Goal: Information Seeking & Learning: Understand process/instructions

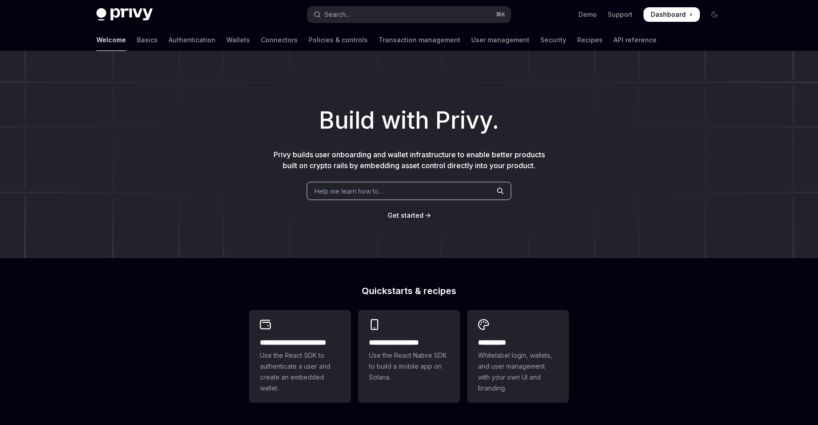
click at [379, 191] on span "Help me learn how to…" at bounding box center [348, 191] width 69 height 10
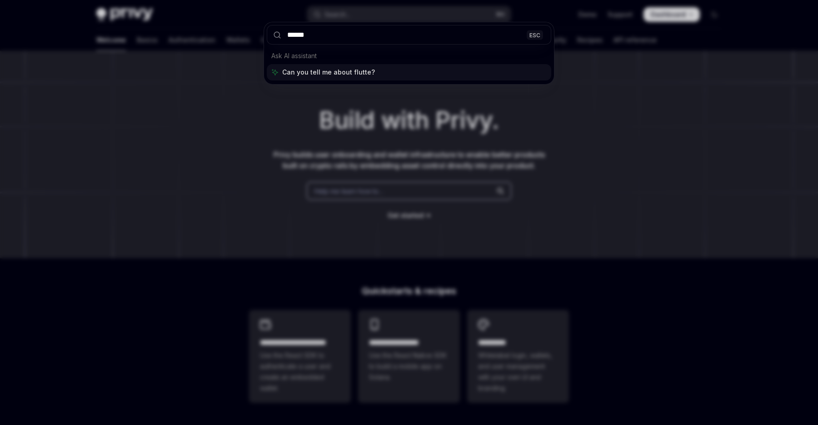
type input "*******"
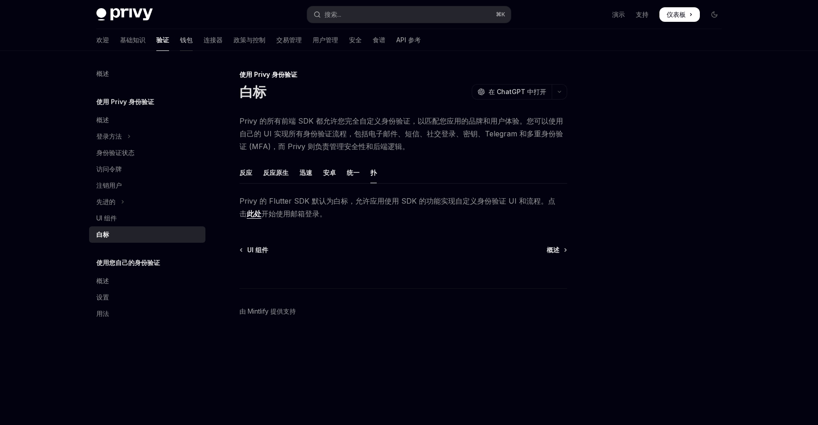
click at [180, 38] on font "钱包" at bounding box center [186, 40] width 13 height 8
type textarea "*"
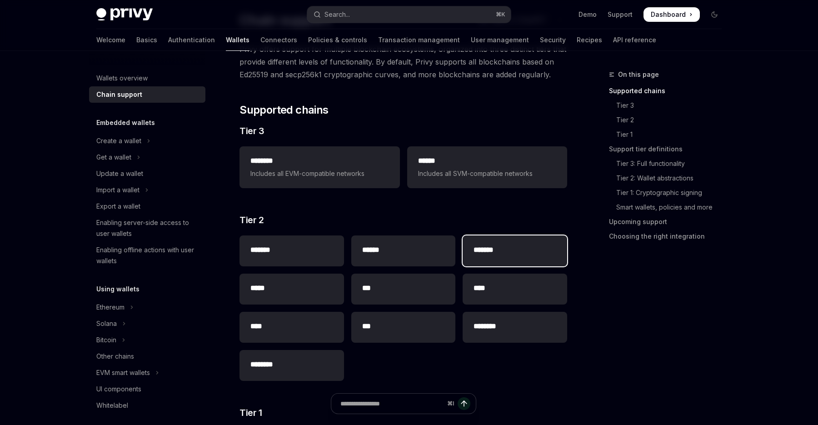
click at [490, 253] on h2 "*******" at bounding box center [514, 249] width 83 height 11
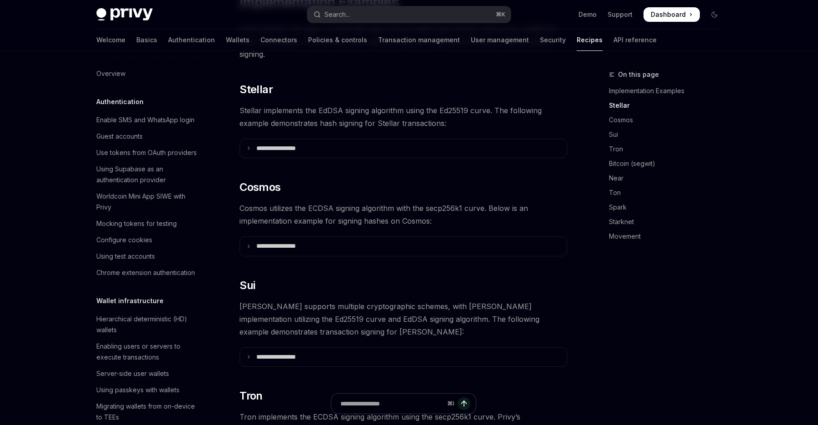
scroll to position [195, 0]
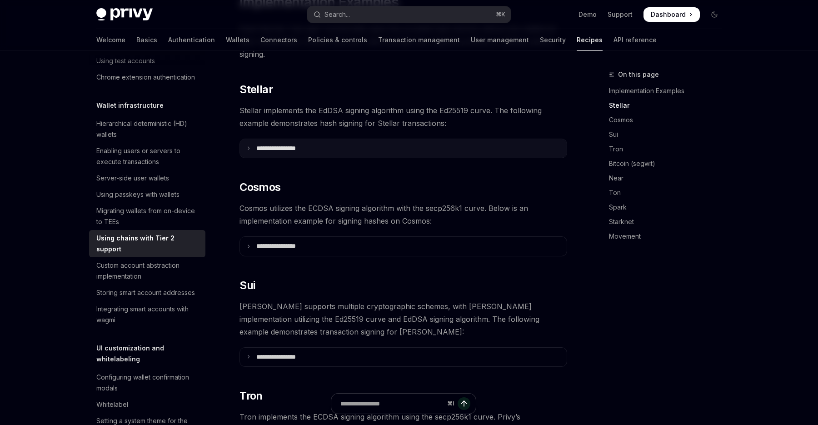
click at [304, 144] on p "**********" at bounding box center [287, 148] width 62 height 8
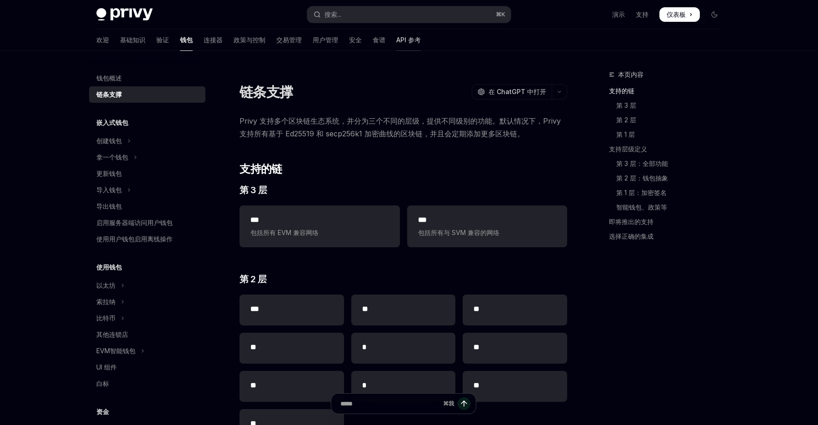
click at [396, 41] on font "API 参考" at bounding box center [408, 40] width 25 height 8
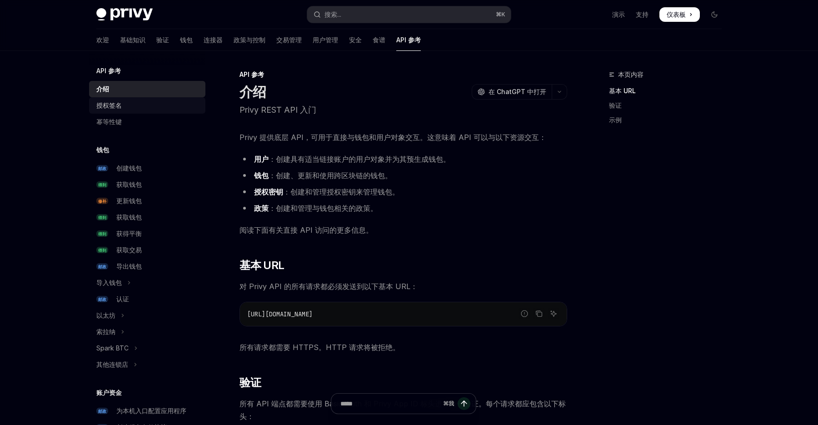
click at [124, 105] on div "授权签名" at bounding box center [148, 105] width 104 height 11
click at [119, 103] on font "授权签名" at bounding box center [108, 105] width 25 height 8
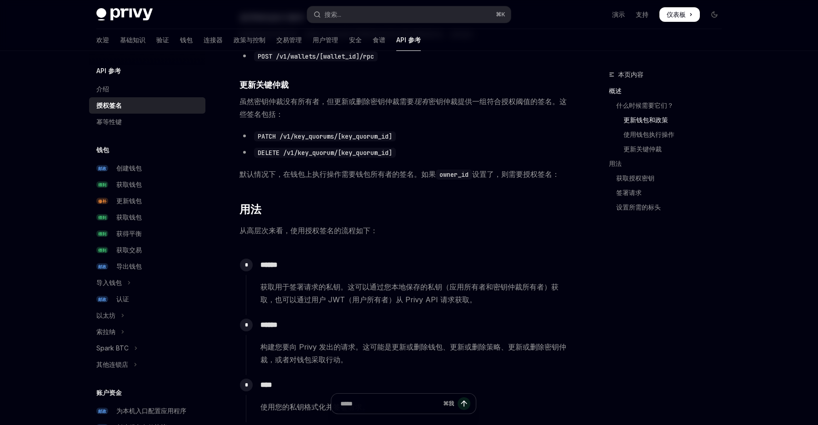
scroll to position [557, 0]
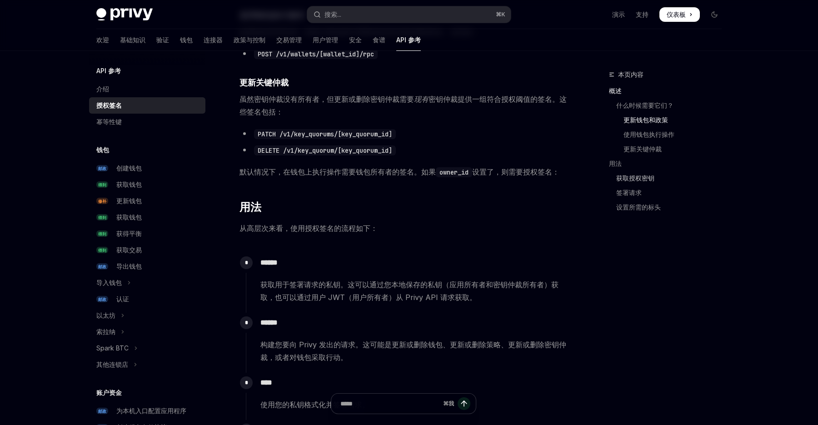
click at [645, 180] on font "获取授权密钥" at bounding box center [635, 178] width 38 height 8
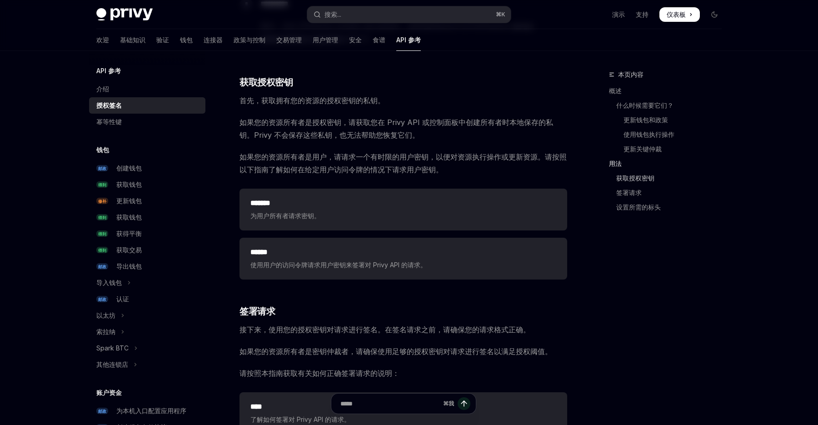
scroll to position [989, 0]
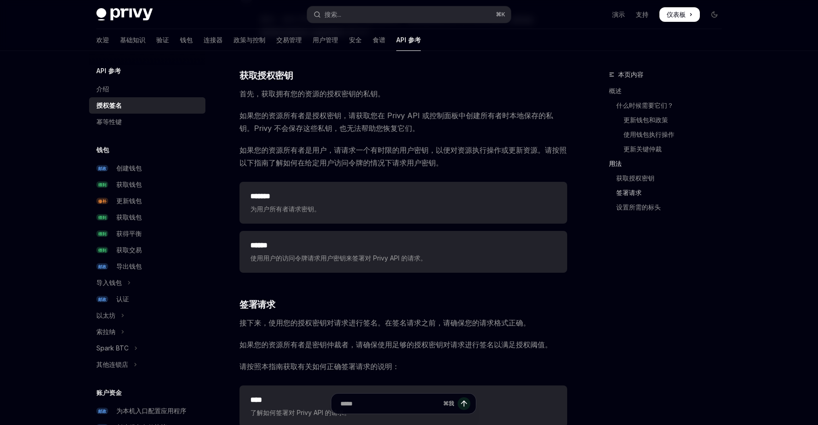
click at [637, 193] on font "签署请求" at bounding box center [628, 192] width 25 height 8
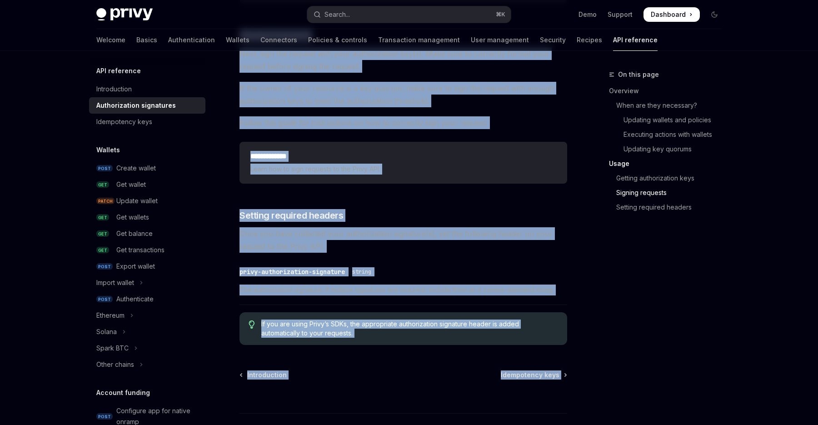
scroll to position [1487, 0]
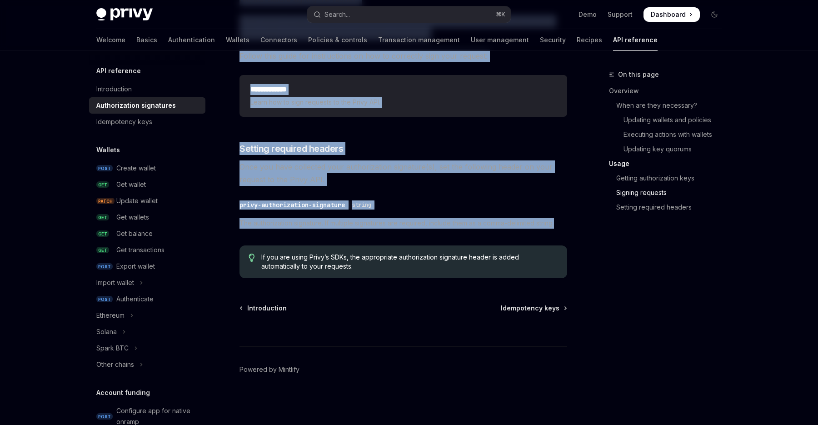
drag, startPoint x: 238, startPoint y: 70, endPoint x: 573, endPoint y: 229, distance: 371.4
copy div "LOR ipsumdolo Sitametconsec adipiscing ElitSE Doei te InciDID Utlabore Etdol MA…"
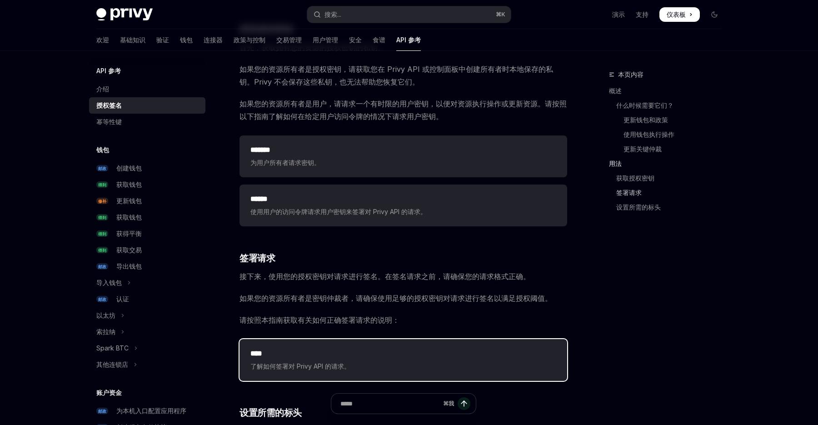
scroll to position [1032, 0]
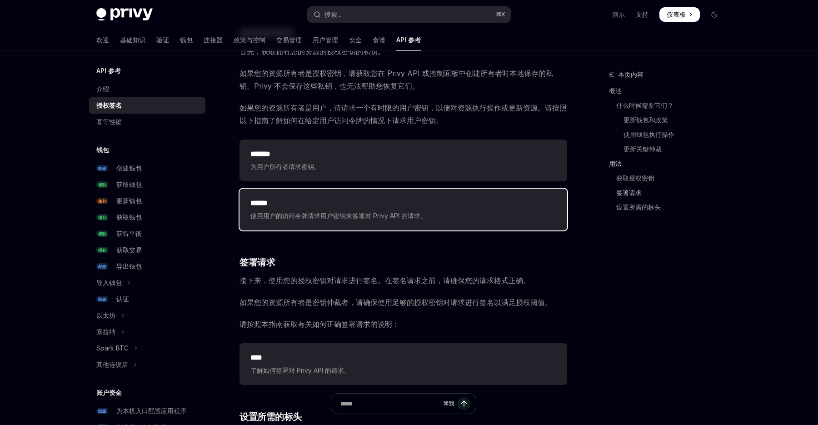
click at [303, 223] on div "****** 使用用户的访问令牌请求用户密钥来签署对 Privy API 的请求。" at bounding box center [402, 209] width 327 height 42
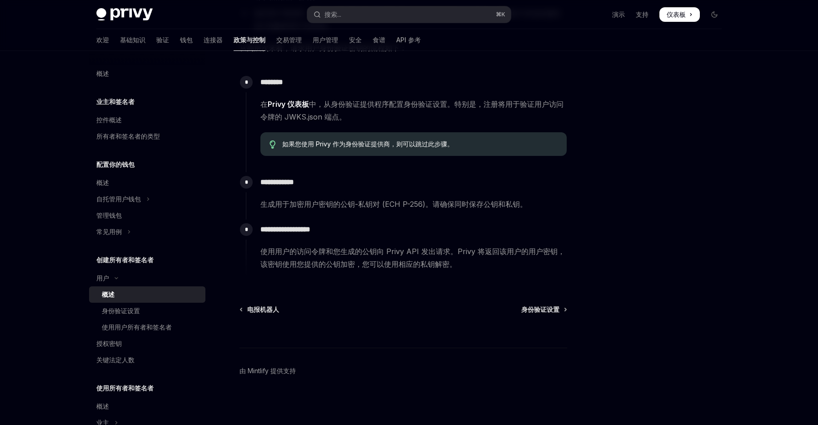
scroll to position [258, 0]
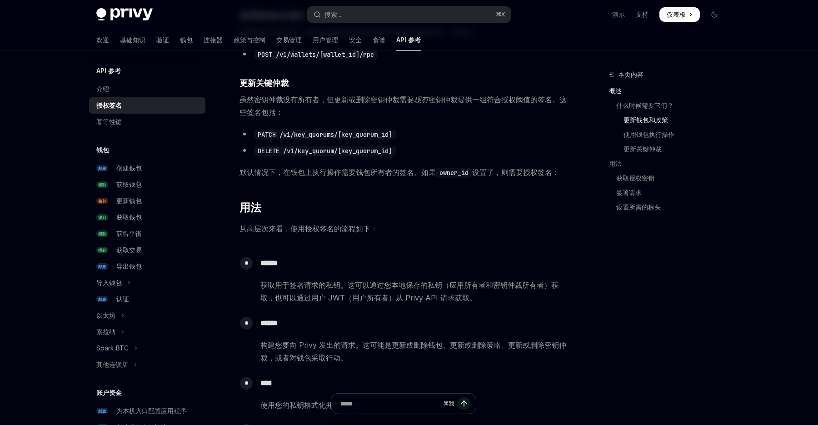
scroll to position [557, 0]
click at [634, 193] on font "签署请求" at bounding box center [628, 192] width 25 height 8
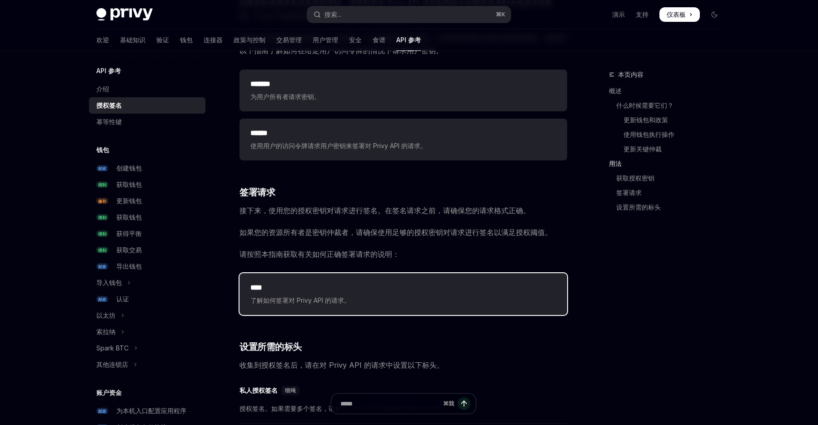
scroll to position [1097, 0]
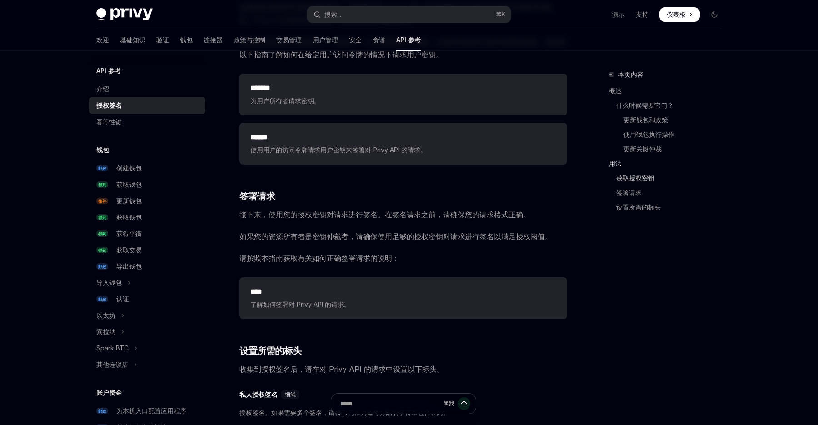
click at [650, 180] on font "获取授权密钥" at bounding box center [635, 178] width 38 height 8
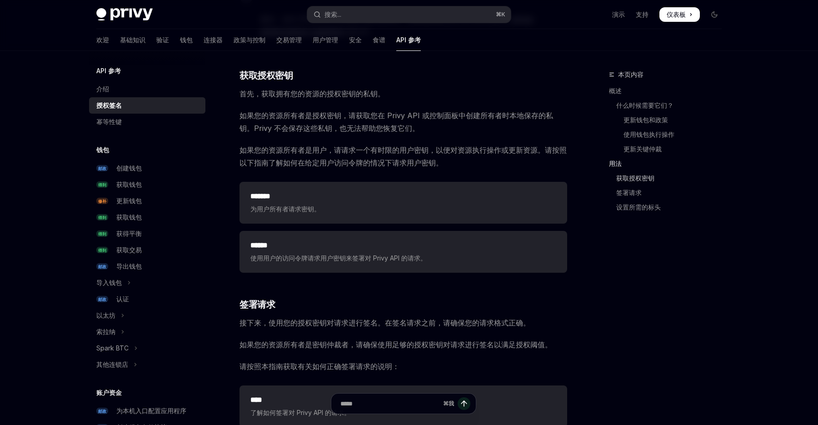
scroll to position [989, 0]
click at [634, 193] on font "签署请求" at bounding box center [628, 192] width 25 height 8
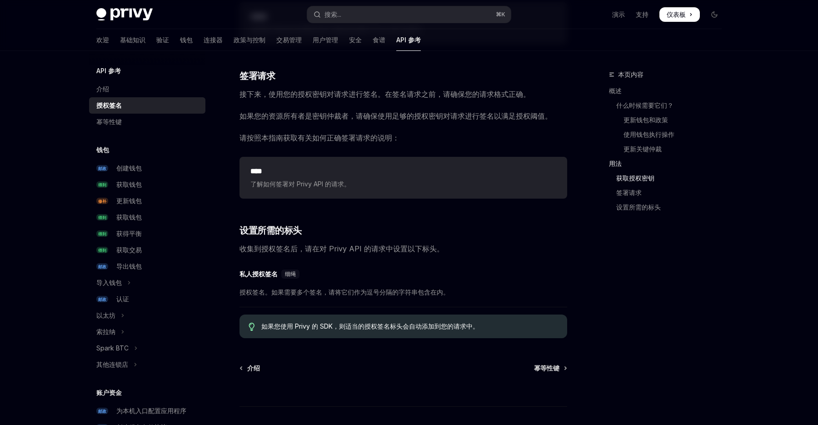
scroll to position [1218, 0]
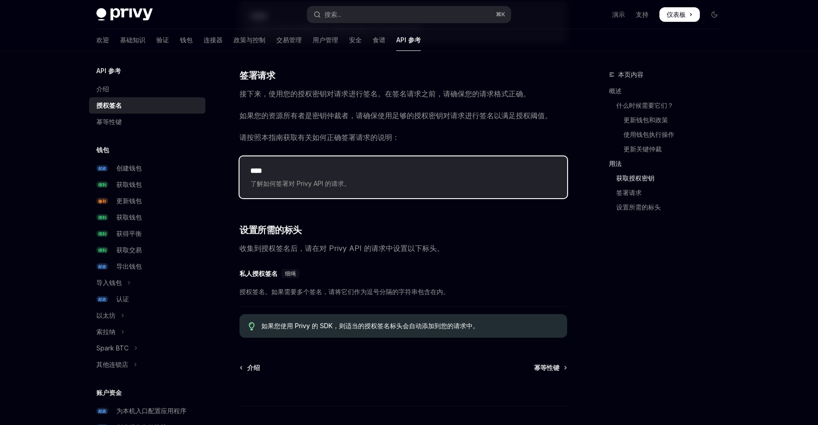
click at [355, 189] on div "**** 了解如何签署对 Privy API 的请求。" at bounding box center [402, 177] width 327 height 42
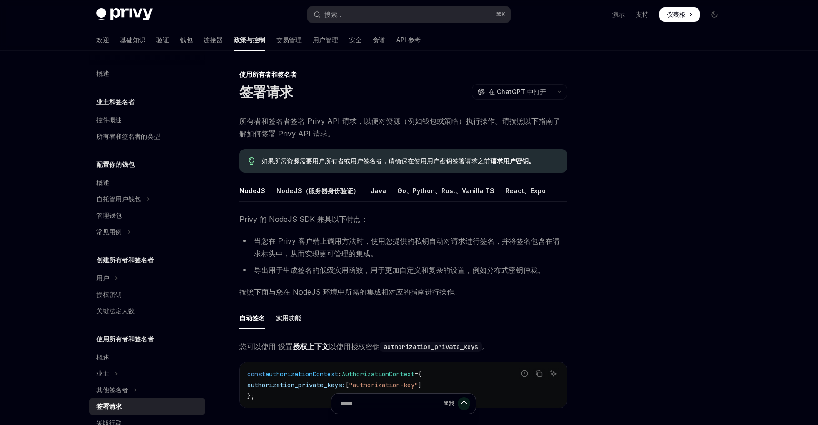
click at [320, 195] on font "NodeJS（服务器身份验证）" at bounding box center [317, 190] width 83 height 11
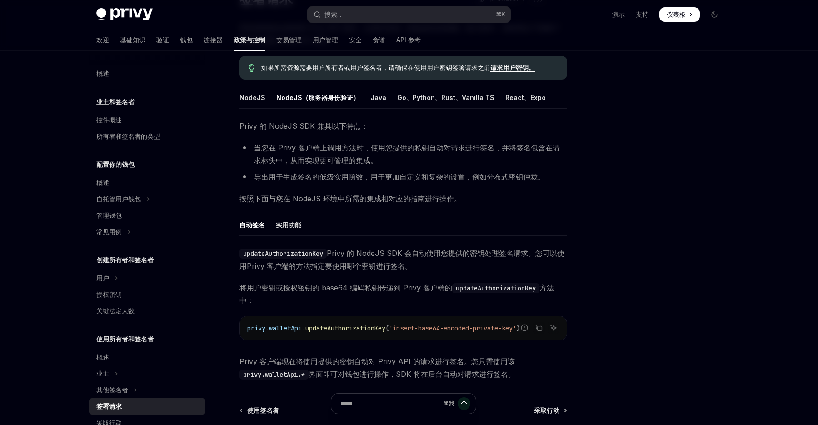
scroll to position [195, 0]
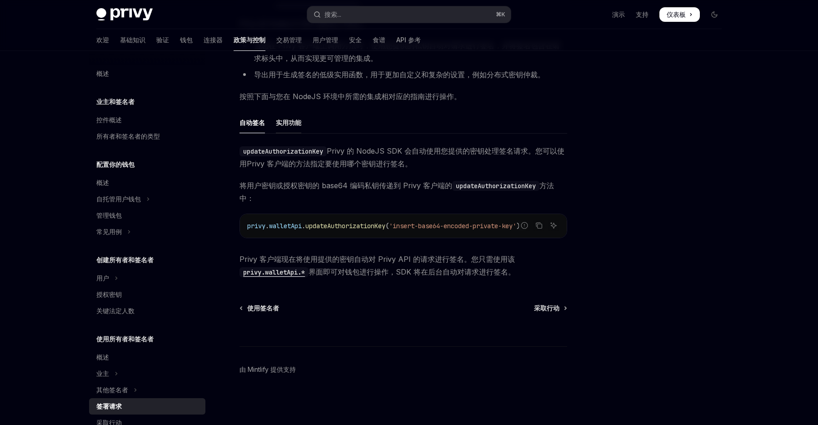
click at [295, 127] on font "实用功能" at bounding box center [288, 122] width 25 height 11
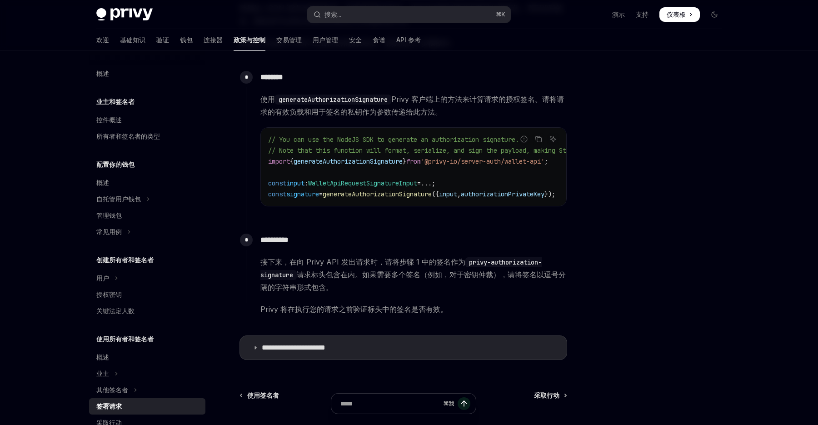
scroll to position [356, 0]
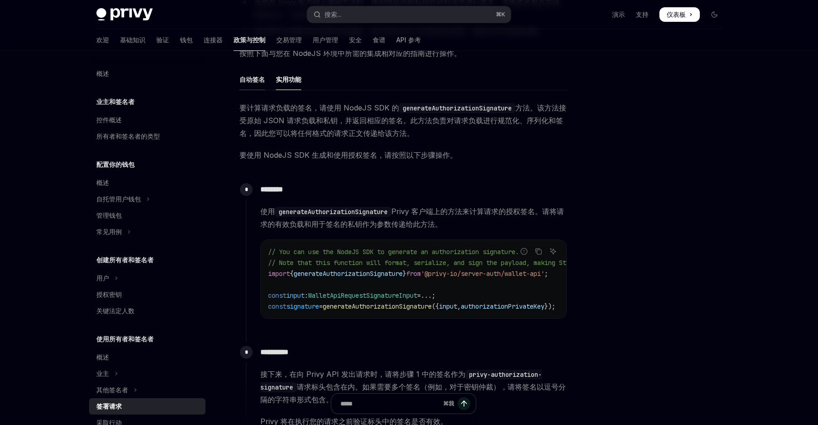
click at [254, 76] on font "自动签名" at bounding box center [251, 79] width 25 height 8
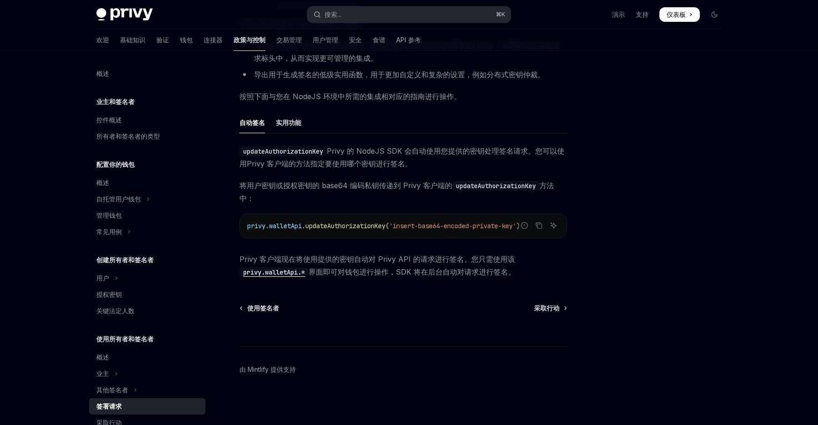
scroll to position [238, 0]
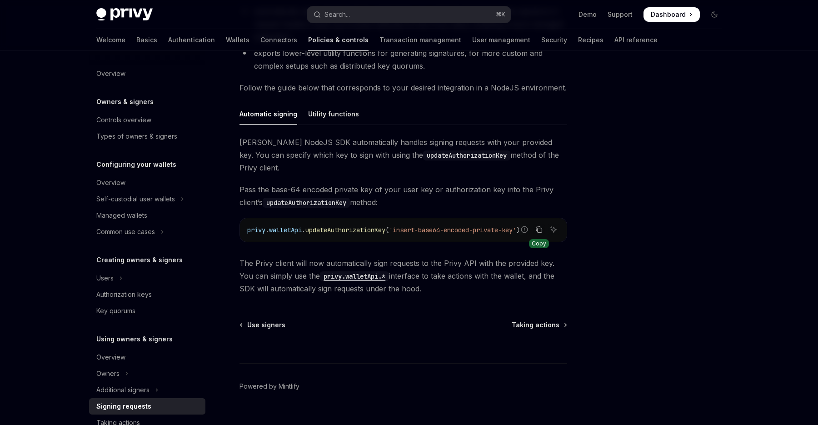
click at [539, 226] on icon "Copy the contents from the code block" at bounding box center [538, 229] width 7 height 7
click at [482, 129] on div "Automatic signing Utility functions Privy’s NodeJS SDK automatically handles si…" at bounding box center [402, 199] width 327 height 192
click at [624, 161] on div at bounding box center [659, 247] width 138 height 356
click at [552, 226] on icon "Ask AI" at bounding box center [553, 229] width 7 height 7
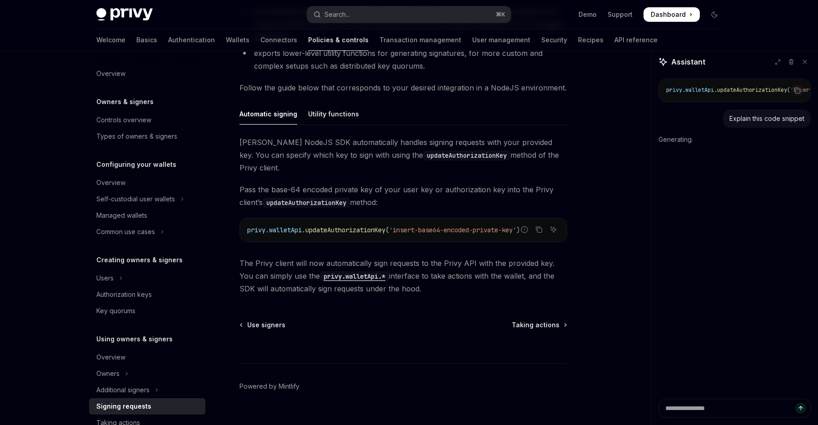
click at [638, 139] on div "Using owners & signers Signing requests OpenAI Open in ChatGPT OpenAI Open in C…" at bounding box center [409, 126] width 640 height 629
type textarea "*"
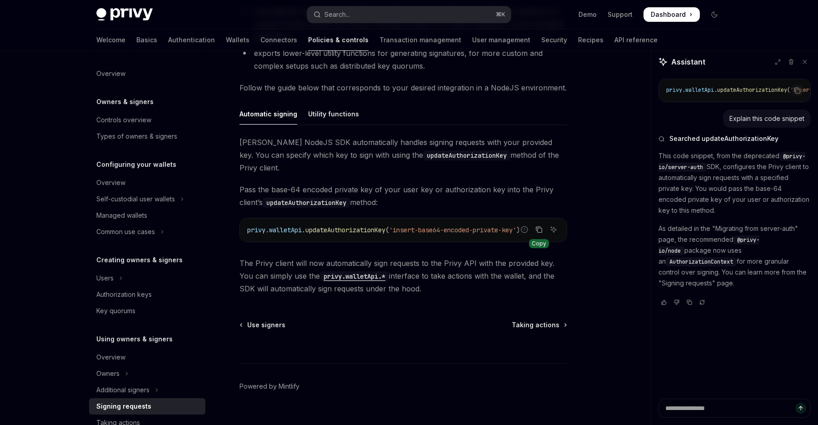
click at [539, 228] on icon "Copy the contents from the code block" at bounding box center [539, 230] width 5 height 5
click at [477, 226] on span "'insert-base64-encoded-private-key'" at bounding box center [452, 230] width 127 height 8
click at [541, 223] on button "Copy the contents from the code block" at bounding box center [539, 229] width 12 height 12
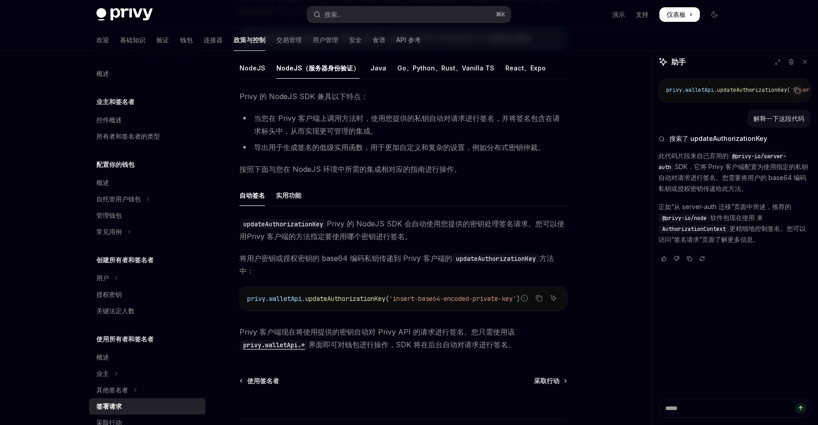
scroll to position [129, 0]
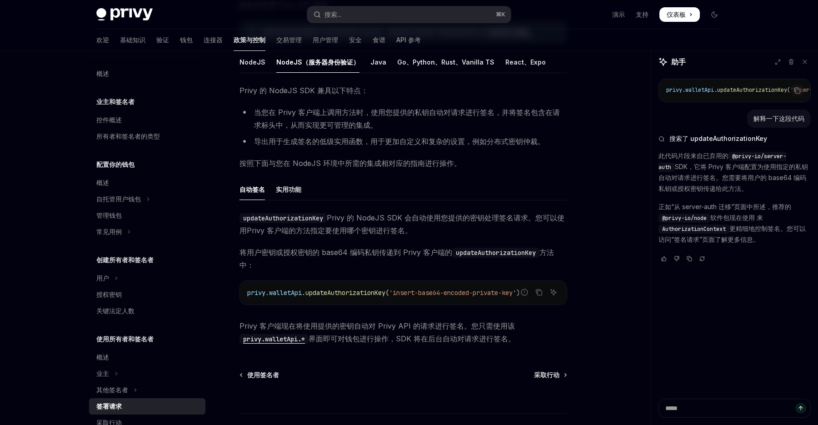
click at [278, 337] on code "privy.walletApi.*" at bounding box center [273, 339] width 69 height 10
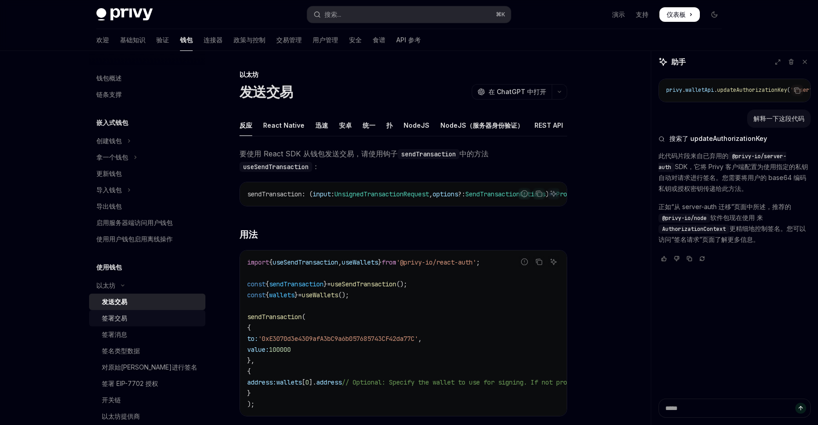
click at [121, 319] on font "签署交易" at bounding box center [114, 318] width 25 height 8
click at [458, 127] on font "NodeJS（服务器身份验证）" at bounding box center [481, 125] width 83 height 8
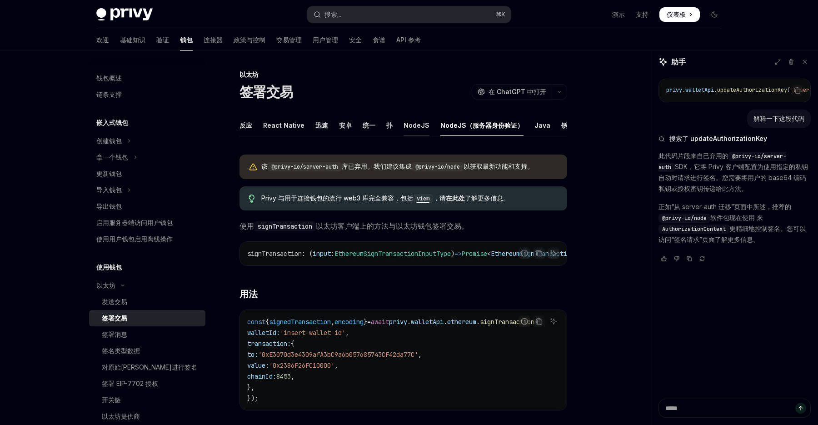
click at [412, 126] on font "NodeJS" at bounding box center [416, 125] width 26 height 8
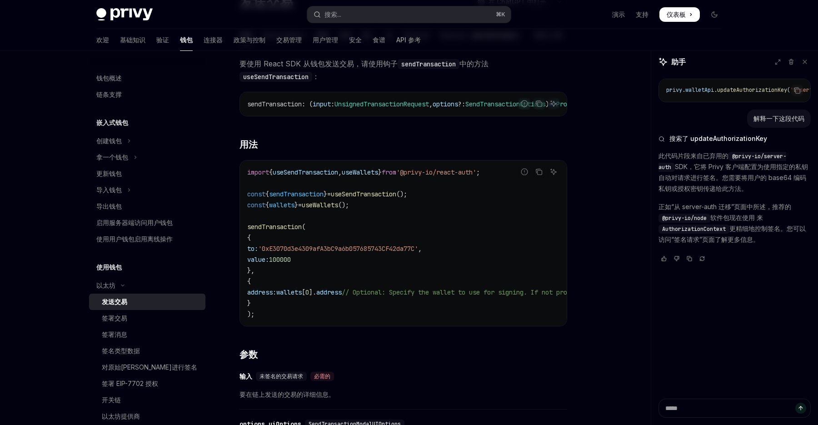
scroll to position [96, 0]
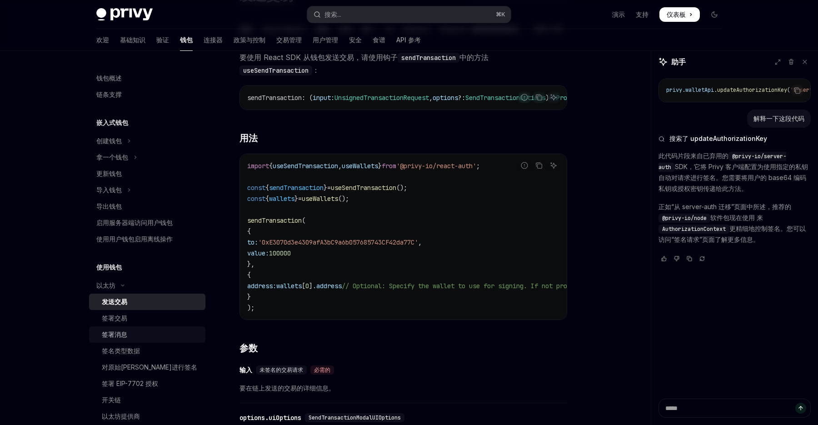
click at [125, 332] on font "签署消息" at bounding box center [114, 334] width 25 height 8
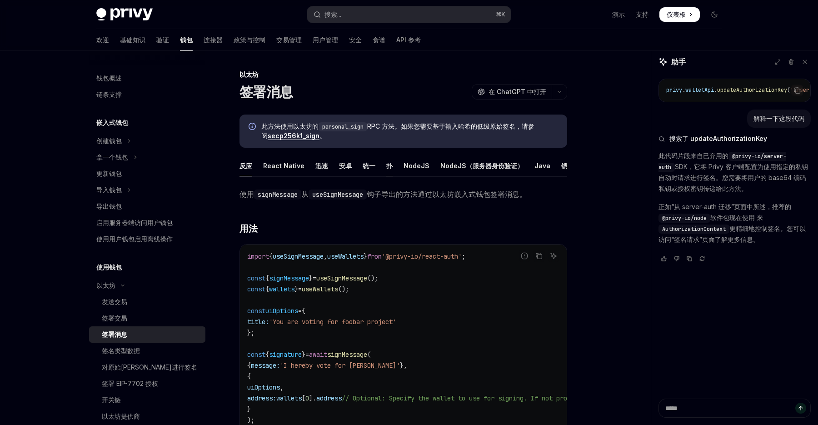
click at [388, 169] on font "扑" at bounding box center [389, 166] width 6 height 8
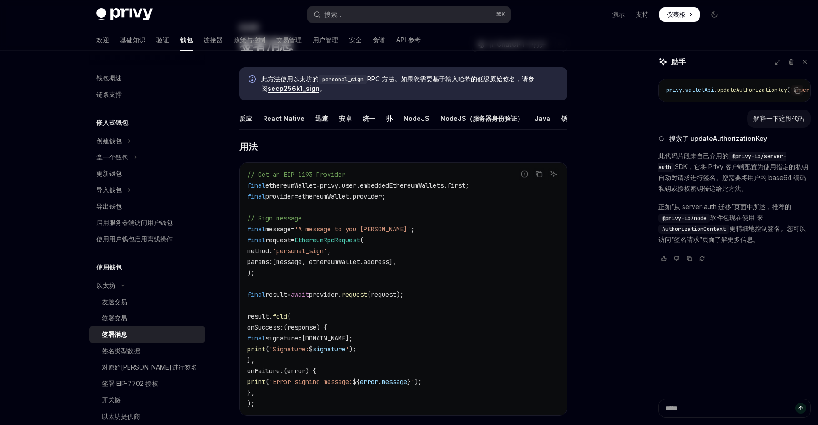
scroll to position [50, 0]
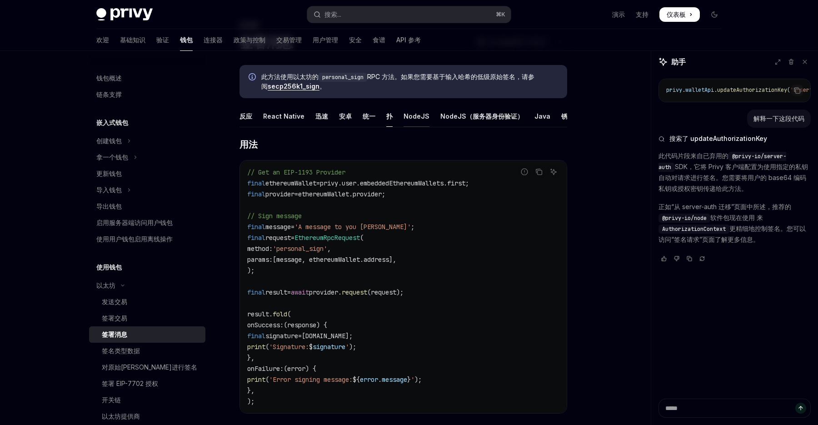
click at [419, 120] on font "NodeJS" at bounding box center [416, 116] width 26 height 11
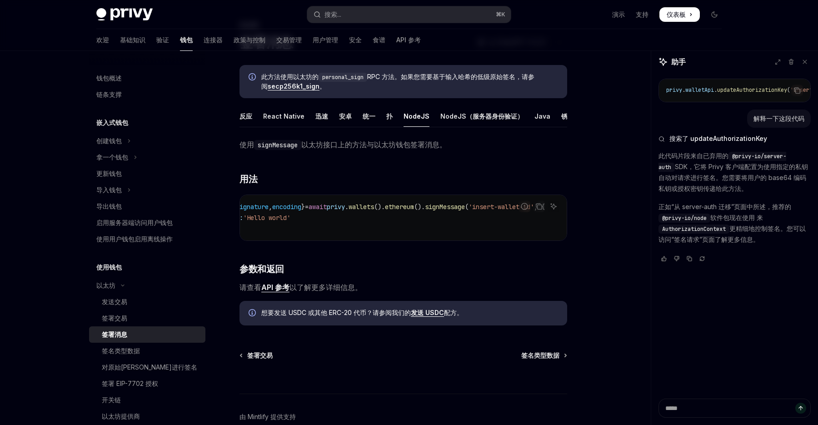
scroll to position [100, 0]
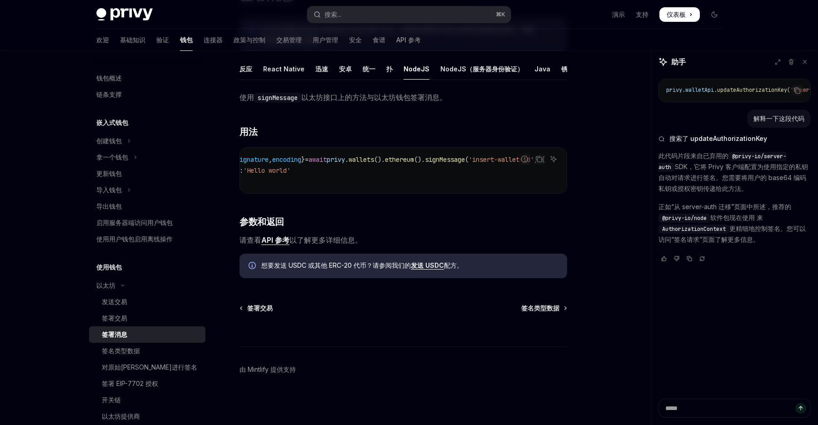
click at [279, 244] on link "API 参考" at bounding box center [275, 240] width 28 height 10
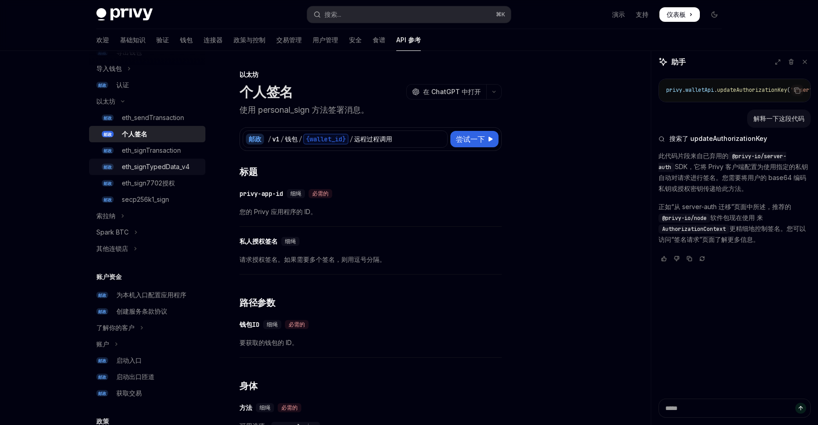
scroll to position [223, 0]
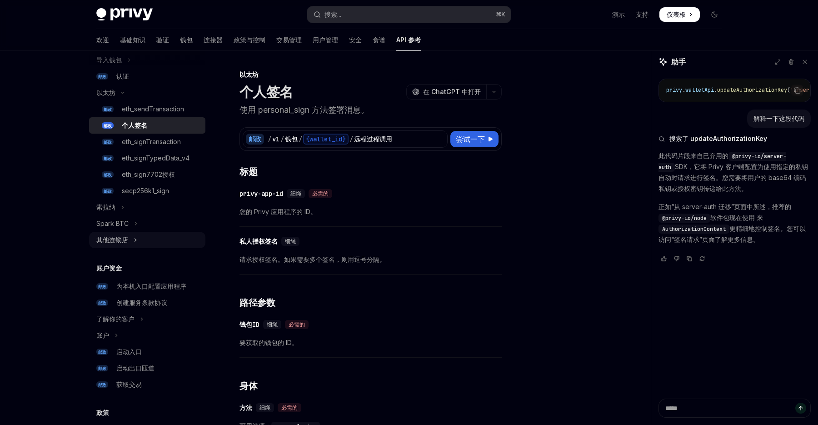
click at [134, 240] on icon "切换其他链部分" at bounding box center [136, 239] width 4 height 11
type textarea "*"
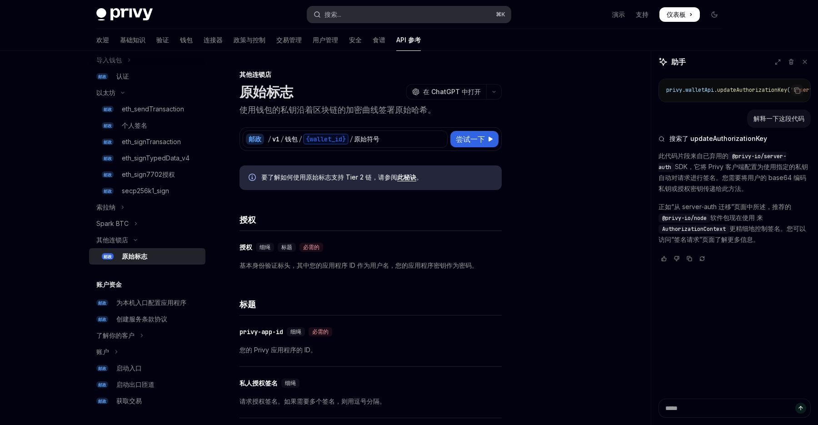
click at [410, 11] on button "搜索... ⌘ K" at bounding box center [408, 14] width 203 height 16
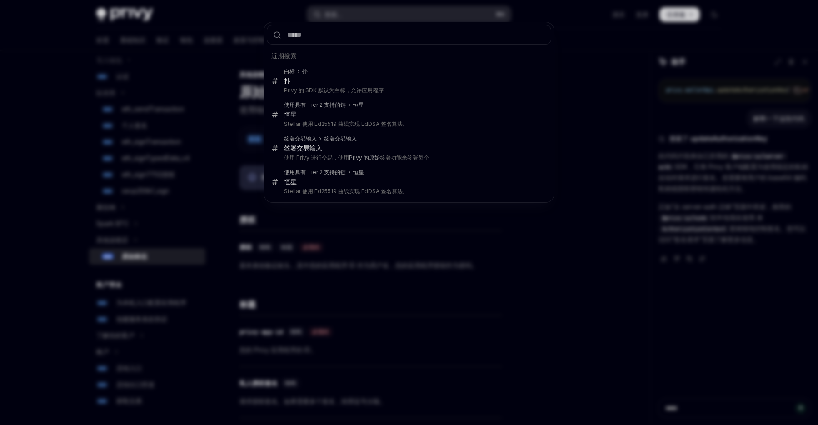
type input "********"
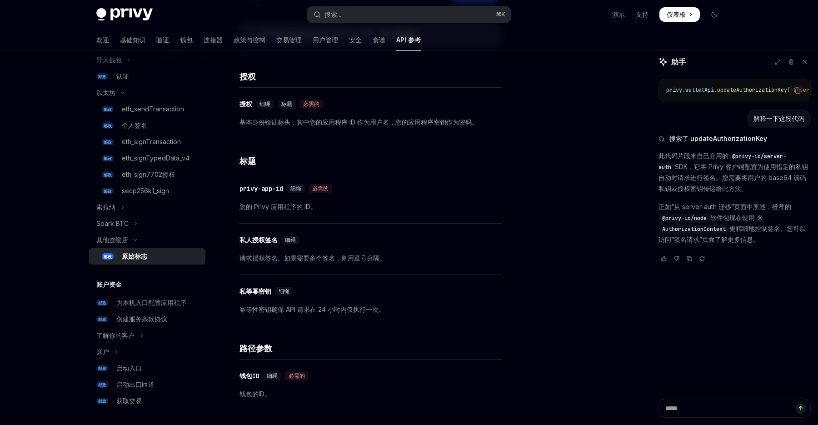
scroll to position [152, 0]
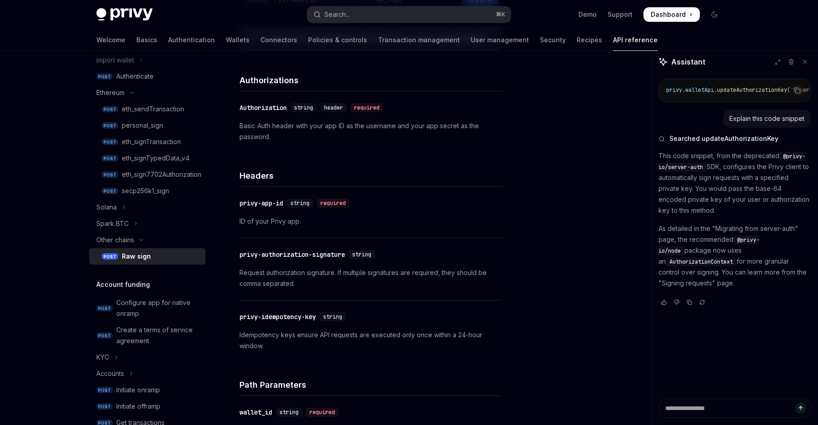
click at [557, 140] on div "Raw sign cURL Copy Ask AI curl --request POST \ --url https://[DOMAIN_NAME]/v1/…" at bounding box center [409, 350] width 640 height 903
